Goal: Information Seeking & Learning: Learn about a topic

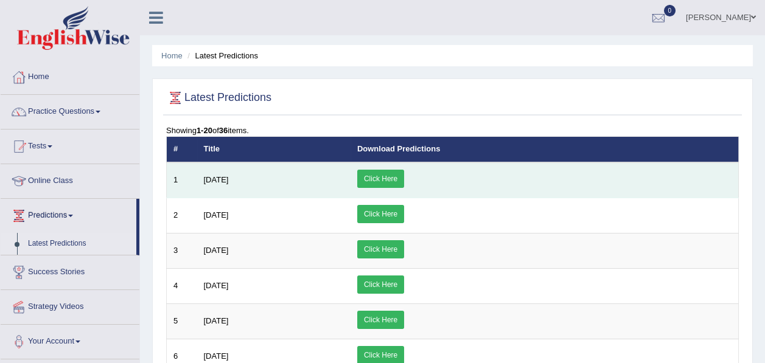
click at [404, 183] on link "Click Here" at bounding box center [380, 179] width 47 height 18
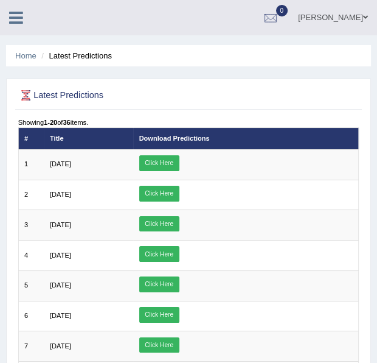
click at [7, 21] on link at bounding box center [16, 16] width 32 height 18
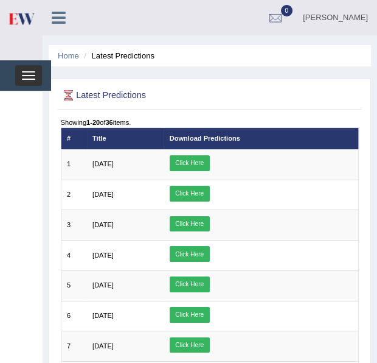
click at [33, 73] on button "Toggle navigation" at bounding box center [28, 75] width 27 height 21
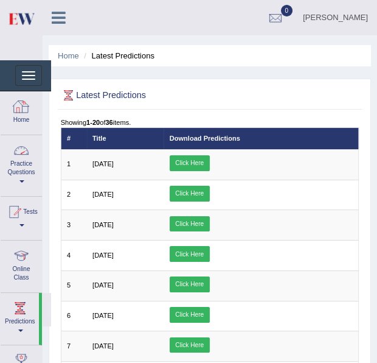
click at [22, 172] on link "Practice Questions" at bounding box center [21, 163] width 41 height 57
click at [29, 181] on link "Practice Questions" at bounding box center [20, 163] width 38 height 57
click at [29, 181] on link "Practice Questions" at bounding box center [21, 163] width 41 height 57
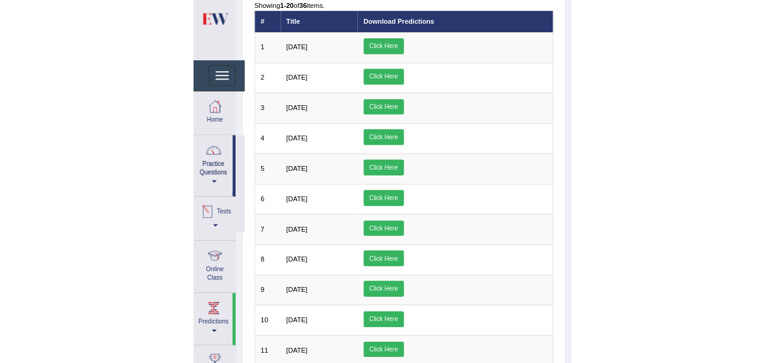
scroll to position [118, 0]
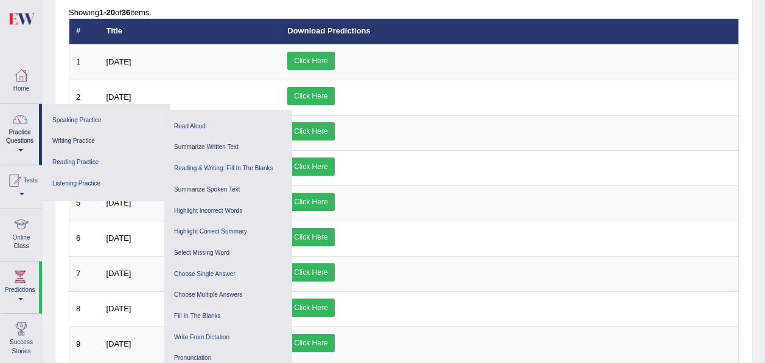
click at [82, 114] on link "Speaking Practice" at bounding box center [106, 120] width 116 height 21
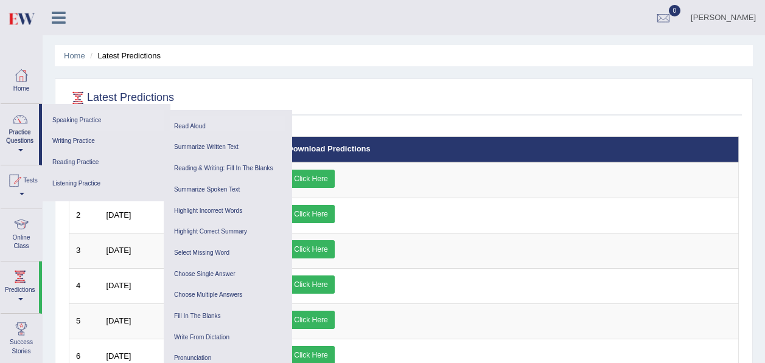
click at [240, 120] on link "Read Aloud" at bounding box center [228, 126] width 116 height 21
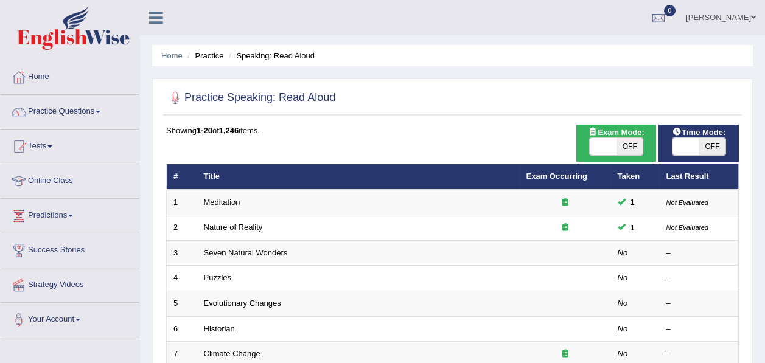
click at [627, 144] on span "OFF" at bounding box center [629, 146] width 27 height 17
checkbox input "true"
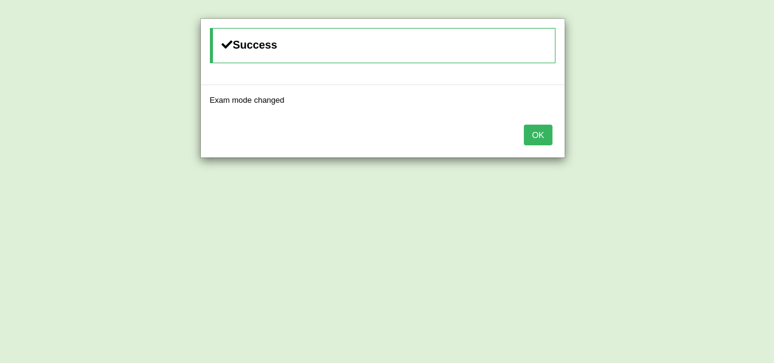
click at [721, 146] on div "Success Exam mode changed OK" at bounding box center [387, 181] width 774 height 363
click at [543, 130] on button "OK" at bounding box center [538, 135] width 28 height 21
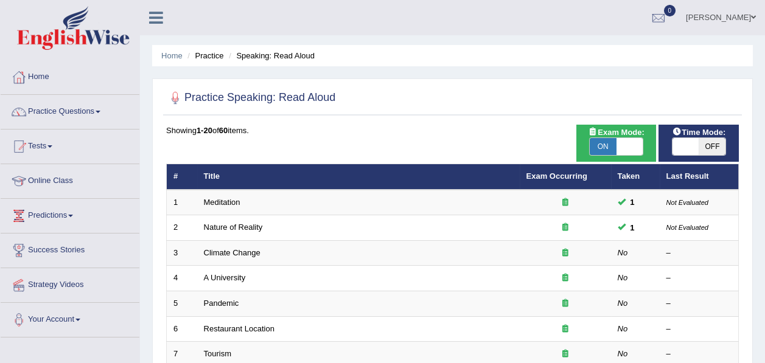
click at [707, 145] on span "OFF" at bounding box center [711, 146] width 27 height 17
checkbox input "true"
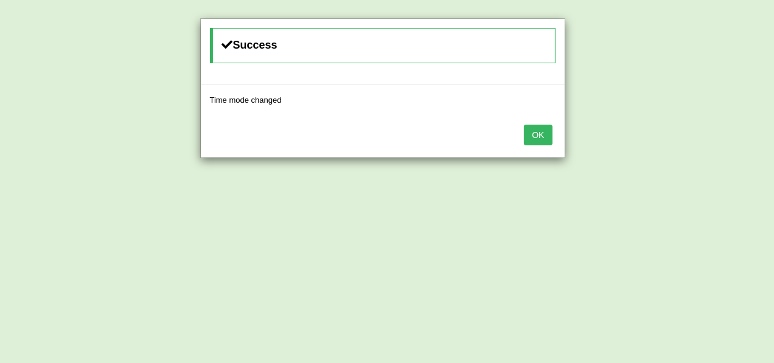
click at [541, 141] on button "OK" at bounding box center [538, 135] width 28 height 21
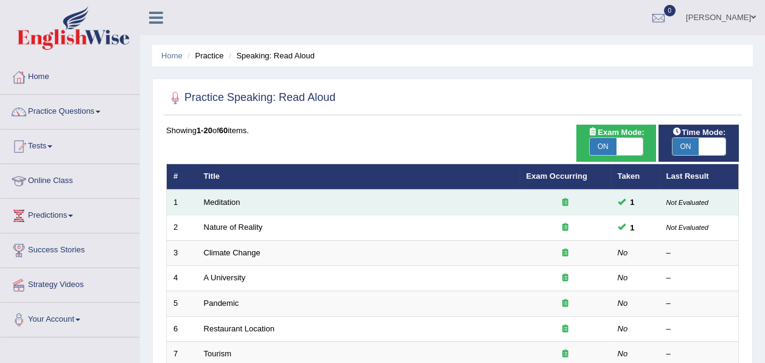
click at [564, 201] on icon at bounding box center [565, 202] width 6 height 8
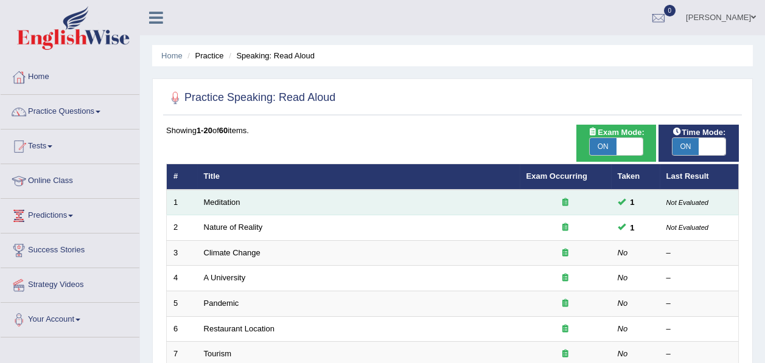
click at [657, 197] on td "1" at bounding box center [635, 203] width 49 height 26
click at [583, 202] on div at bounding box center [565, 203] width 78 height 12
click at [209, 200] on link "Meditation" at bounding box center [222, 202] width 36 height 9
